Goal: Task Accomplishment & Management: Use online tool/utility

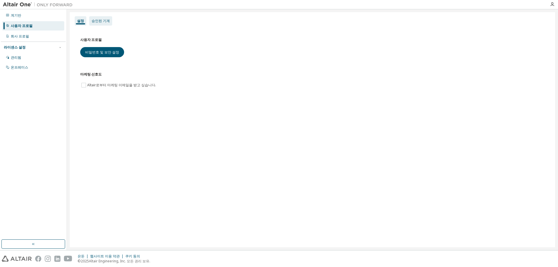
click at [109, 22] on div "승인된 기계" at bounding box center [100, 20] width 23 height 9
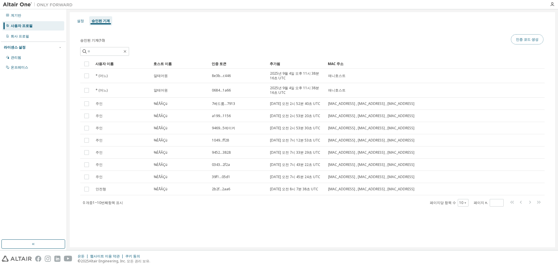
click at [537, 39] on font "인증 코드 생성" at bounding box center [527, 39] width 23 height 5
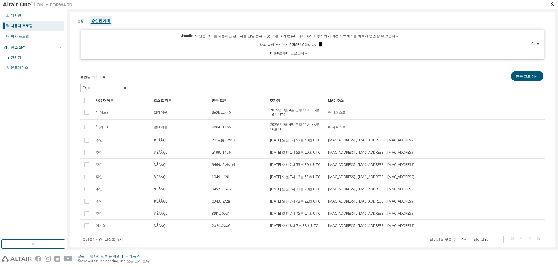
click at [317, 42] on div "Almutil에서 인증 코드를 사용하면 관리자는 단일 컴퓨터 및/또는 여러 컴퓨터에서 여러 사용자의 라이선스 액세스를 빠르게 승인할 수 있습니…" at bounding box center [289, 44] width 411 height 22
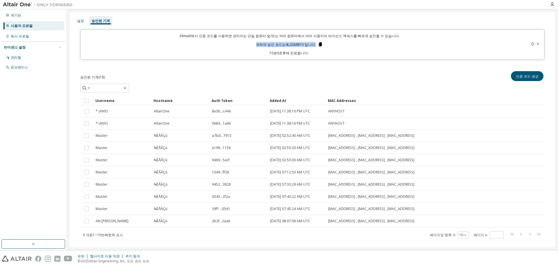
click at [320, 45] on icon at bounding box center [320, 44] width 5 height 5
